Goal: Obtain resource: Obtain resource

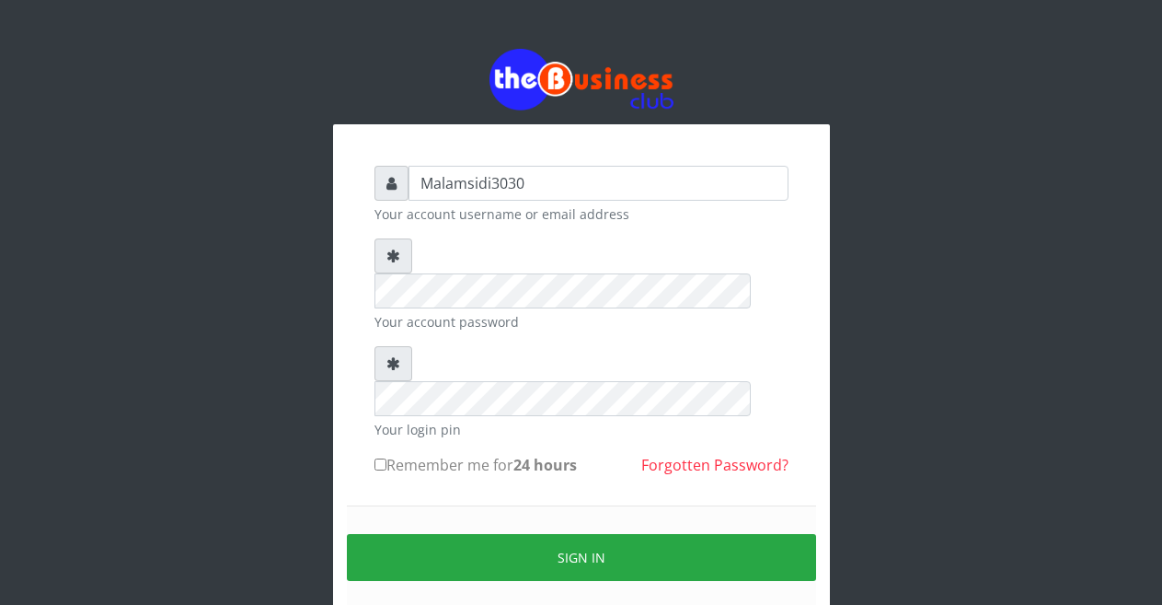
type input "Malamsidi3030"
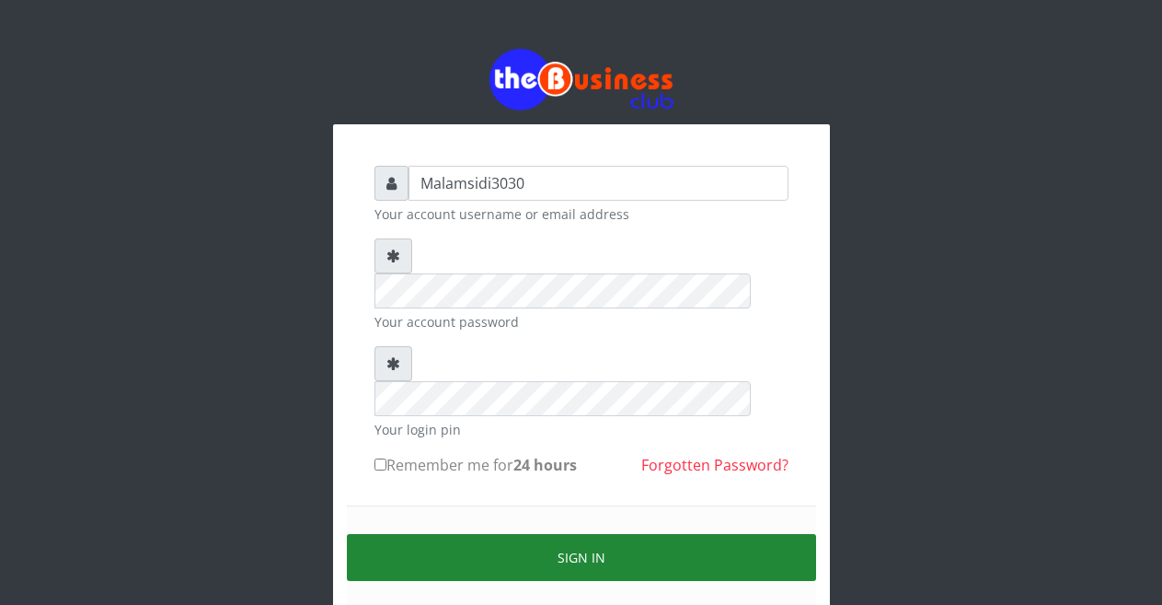
click at [594, 534] on button "Sign in" at bounding box center [581, 557] width 469 height 47
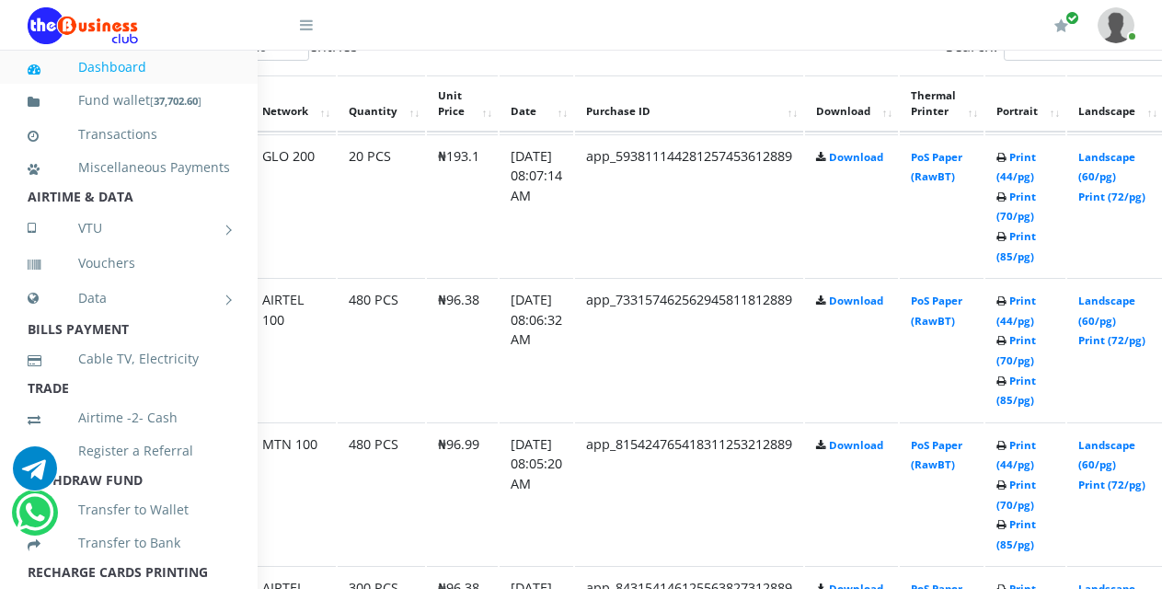
scroll to position [1030, 116]
click at [1115, 449] on link "Landscape (60/pg)" at bounding box center [1106, 455] width 57 height 34
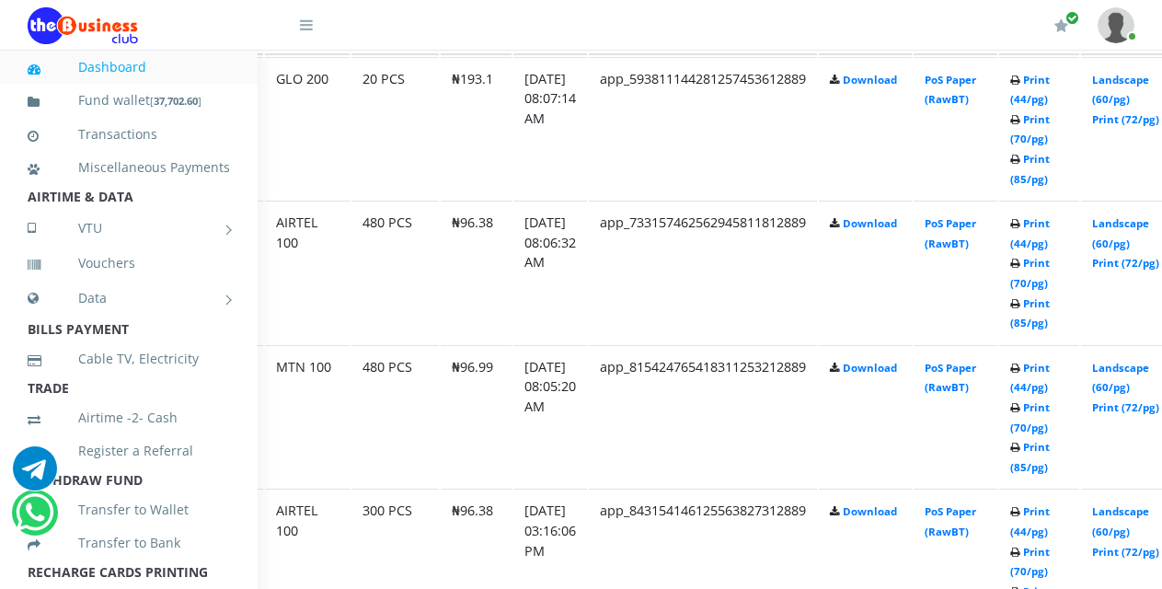
scroll to position [1107, 133]
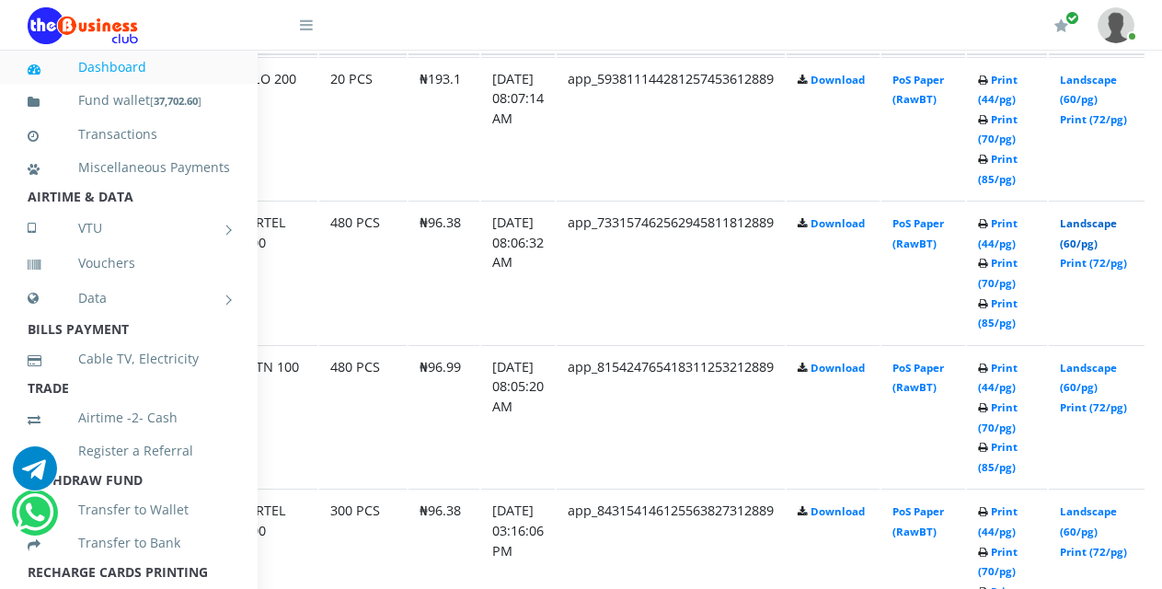
click at [1094, 230] on link "Landscape (60/pg)" at bounding box center [1088, 233] width 57 height 34
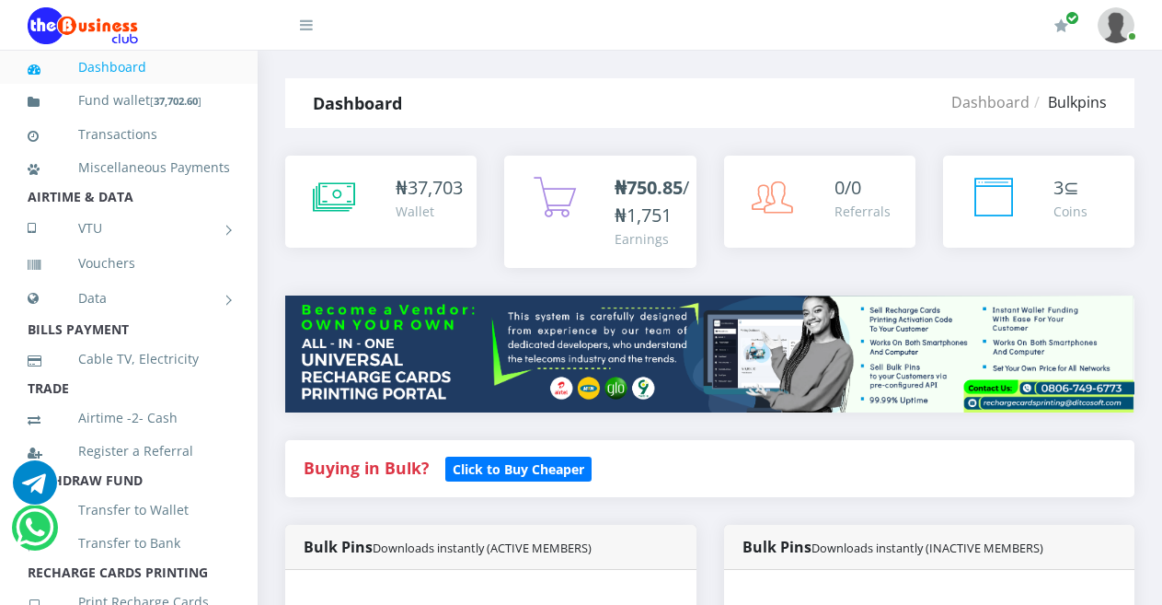
scroll to position [719, 0]
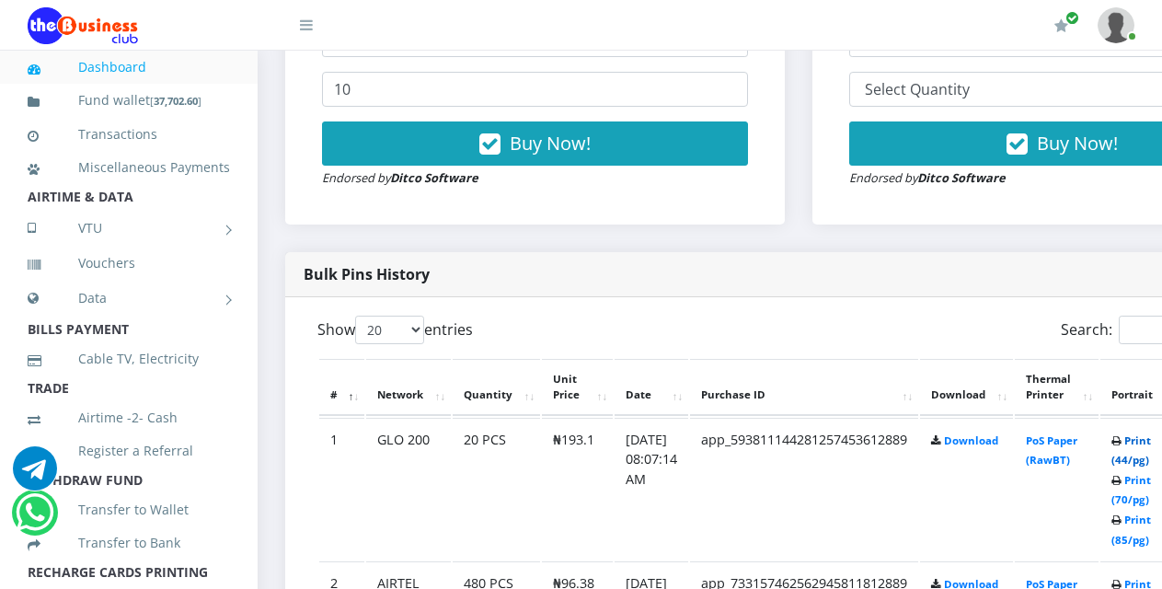
click at [1147, 444] on link "Print (44/pg)" at bounding box center [1132, 451] width 40 height 34
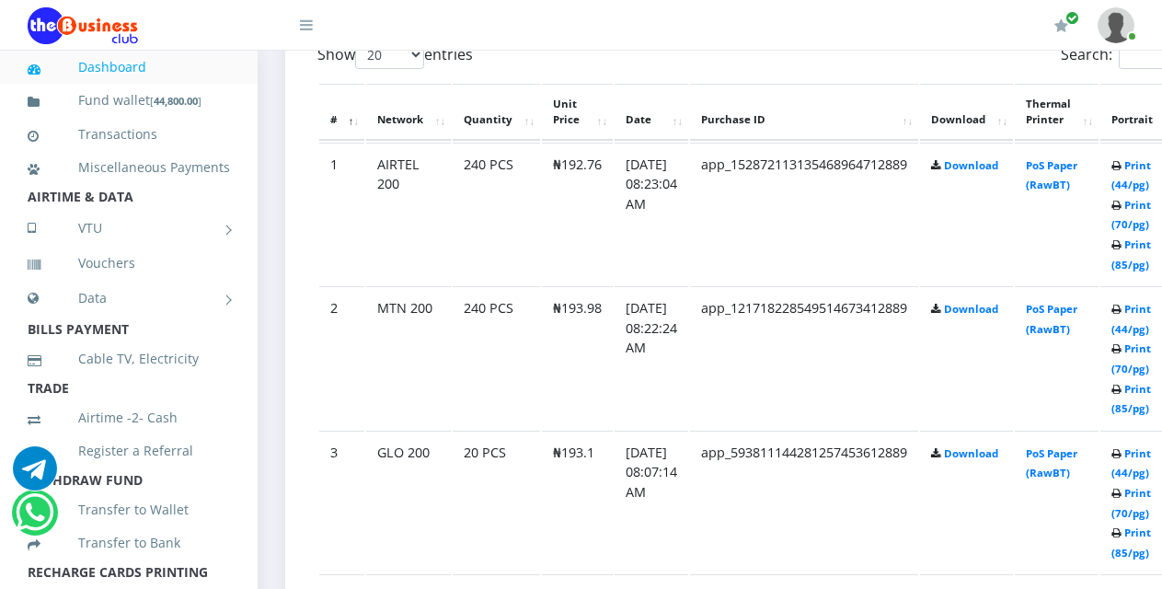
scroll to position [1022, 122]
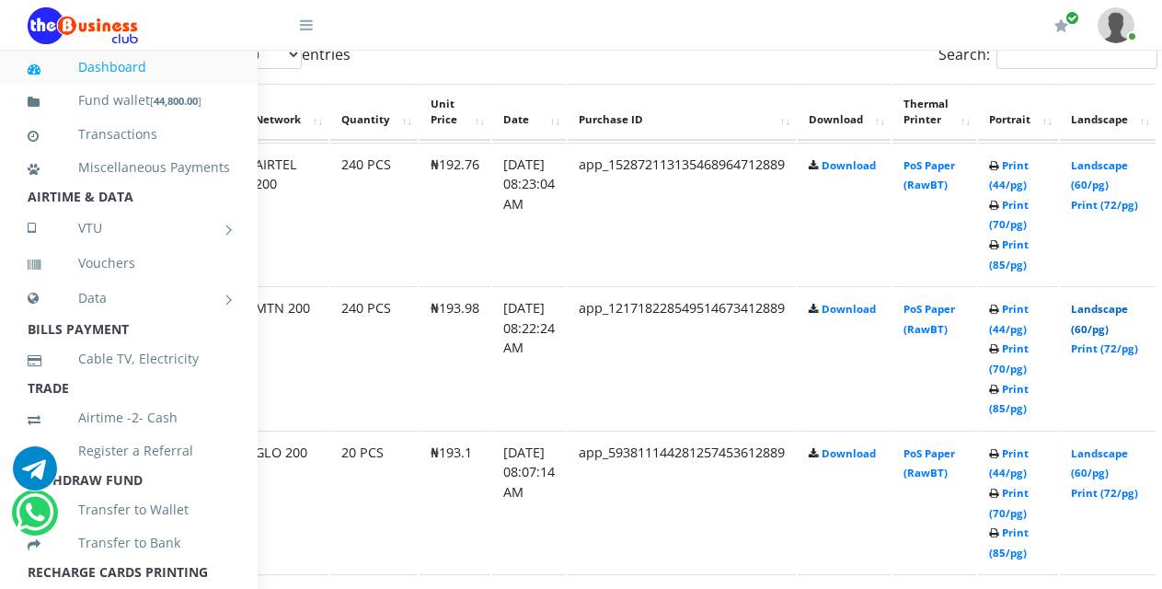
click at [1110, 313] on link "Landscape (60/pg)" at bounding box center [1099, 319] width 57 height 34
click at [1105, 168] on link "Landscape (60/pg)" at bounding box center [1099, 175] width 57 height 34
click at [1025, 170] on link "Print (44/pg)" at bounding box center [1009, 175] width 40 height 34
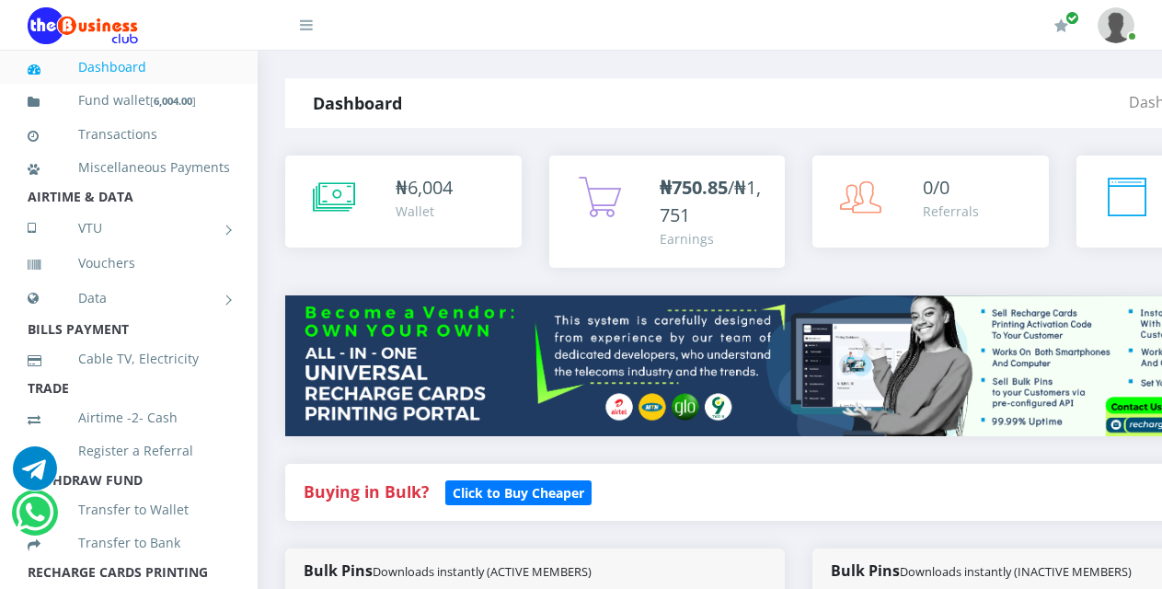
scroll to position [1022, 122]
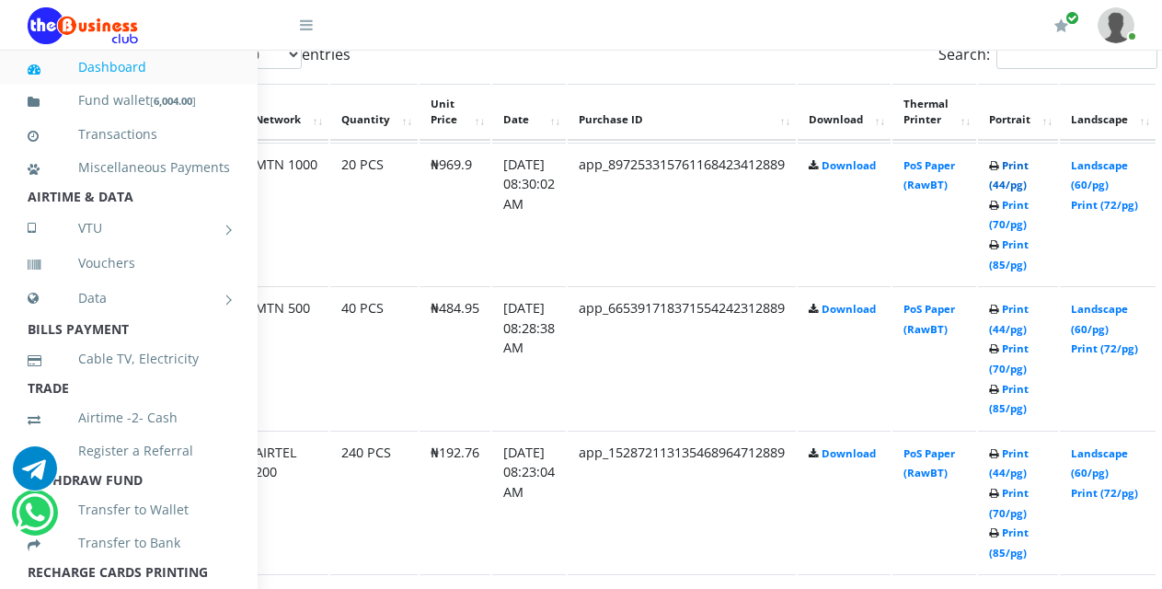
click at [1022, 172] on link "Print (44/pg)" at bounding box center [1009, 175] width 40 height 34
